Goal: Task Accomplishment & Management: Manage account settings

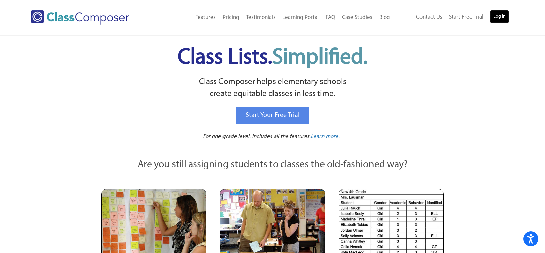
click at [502, 20] on link "Log In" at bounding box center [499, 16] width 19 height 13
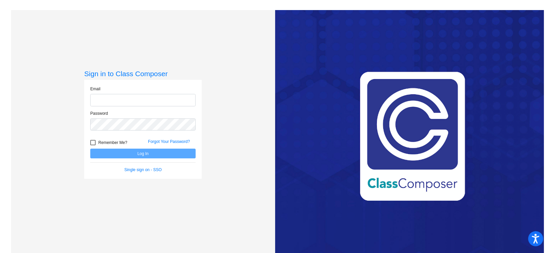
type input "[EMAIL_ADDRESS][DOMAIN_NAME]"
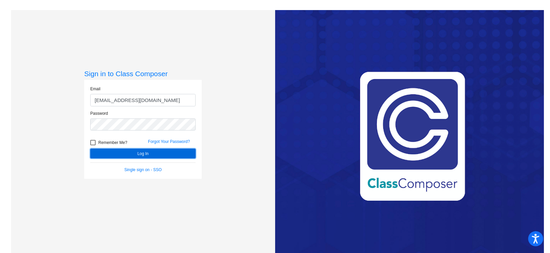
click at [142, 153] on button "Log In" at bounding box center [142, 154] width 105 height 10
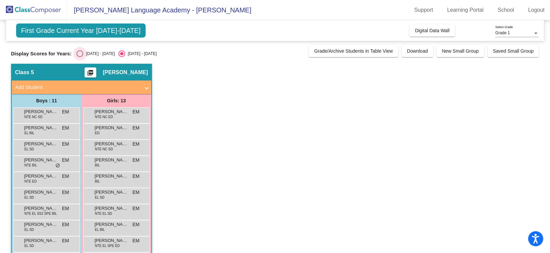
click at [81, 52] on div "Select an option" at bounding box center [80, 53] width 7 height 7
click at [80, 57] on input "[DATE] - [DATE]" at bounding box center [80, 57] width 0 height 0
radio input "true"
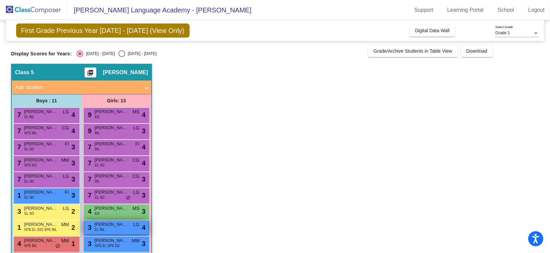
click at [110, 227] on span "[PERSON_NAME] [PERSON_NAME]" at bounding box center [112, 224] width 34 height 7
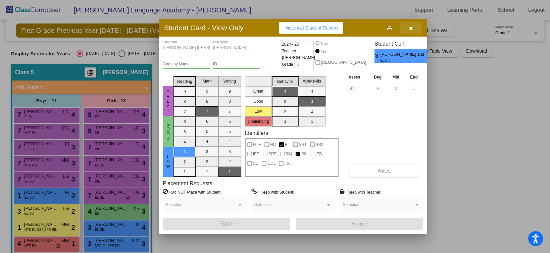
click at [411, 27] on icon "button" at bounding box center [411, 28] width 4 height 5
